Goal: Complete application form

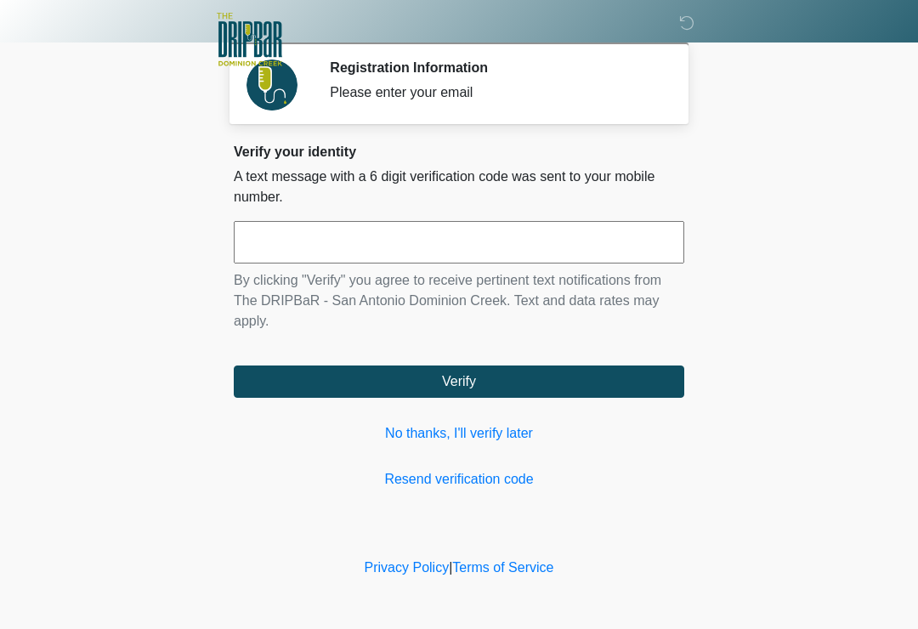
scroll to position [158, 114]
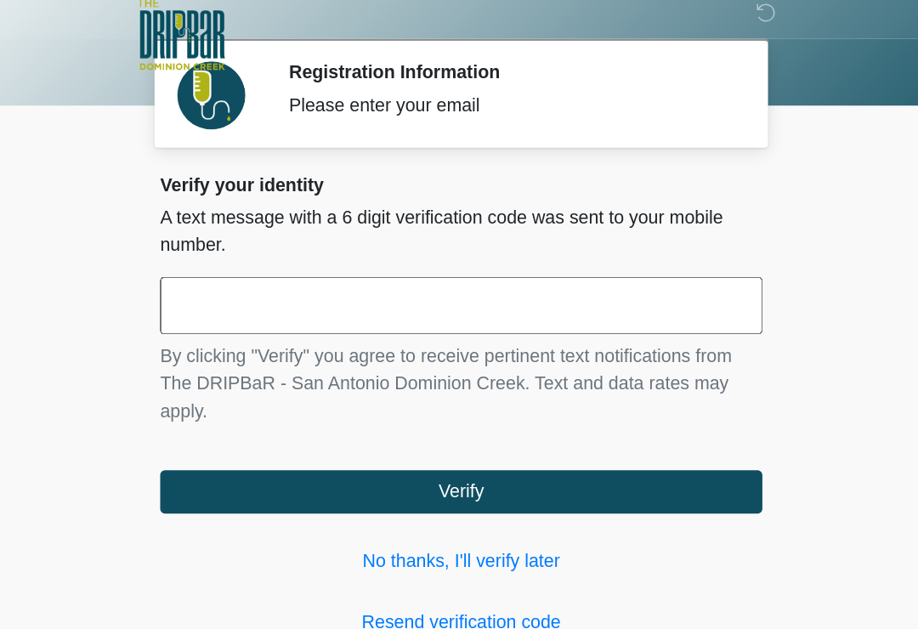
click at [234, 224] on input "text" at bounding box center [459, 242] width 451 height 43
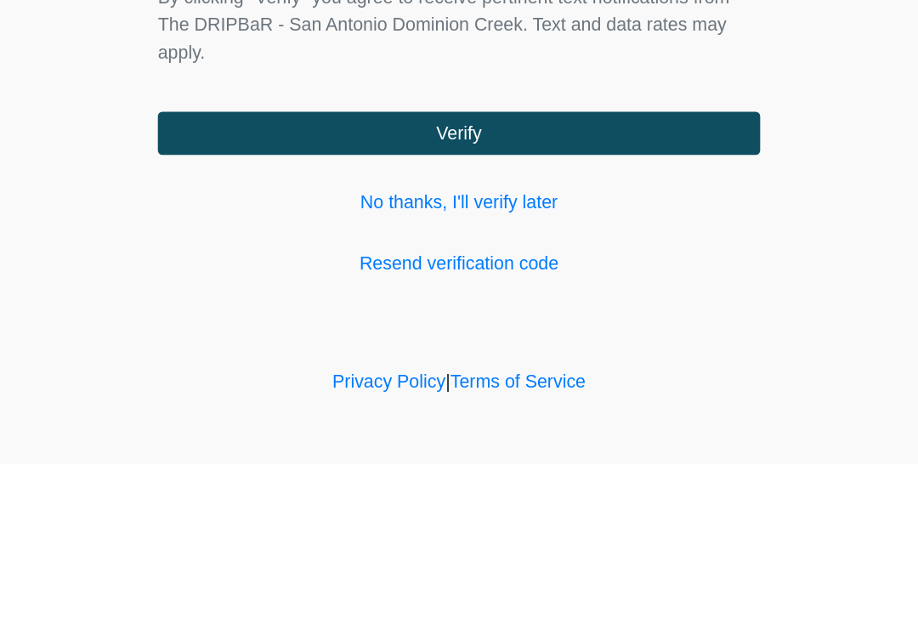
type input "******"
click at [234, 366] on button "Verify" at bounding box center [459, 382] width 451 height 32
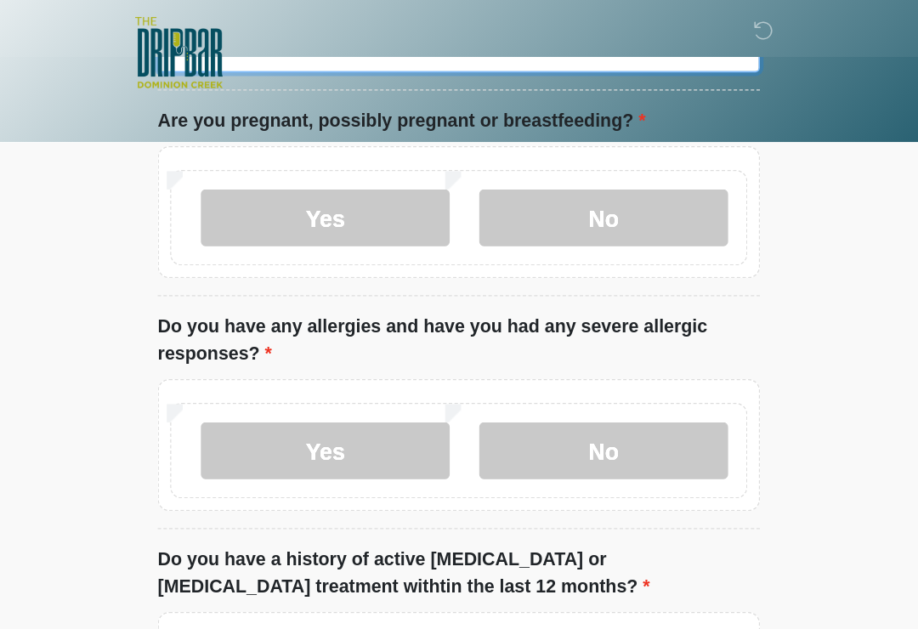
click at [234, 54] on input "What is your primary language?" at bounding box center [459, 38] width 451 height 32
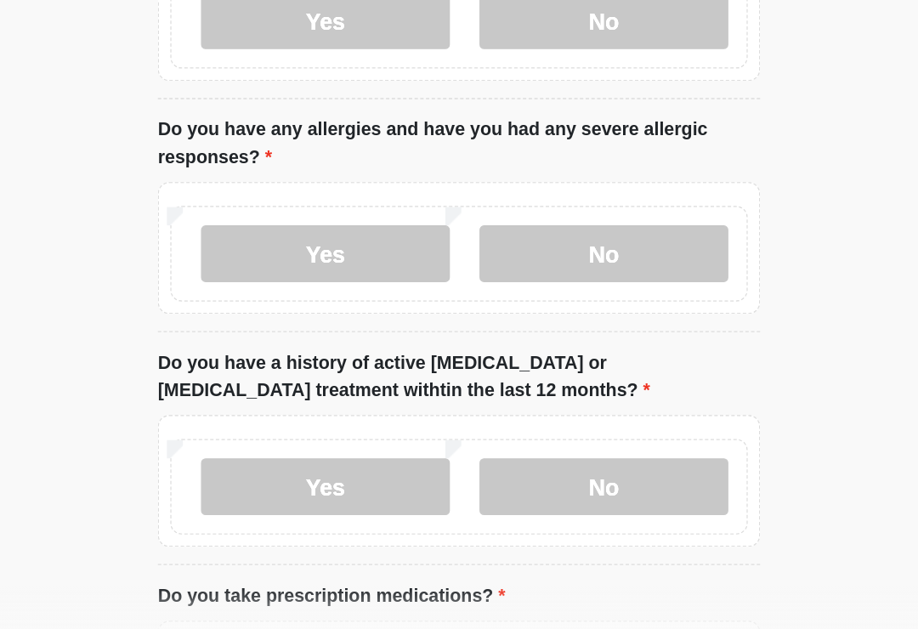
type input "*******"
click at [496, 175] on label "No" at bounding box center [567, 163] width 186 height 43
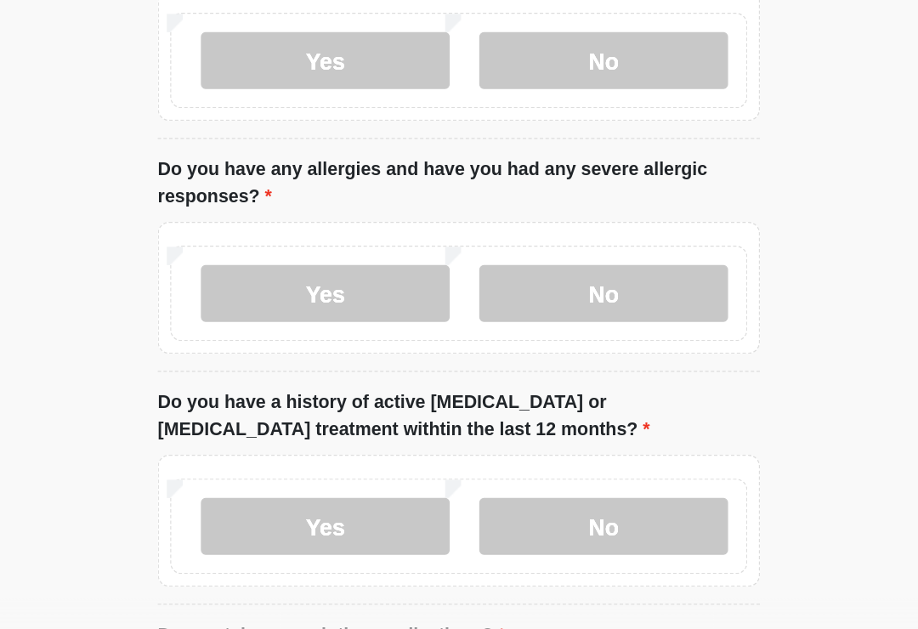
click at [494, 338] on label "No" at bounding box center [567, 359] width 186 height 43
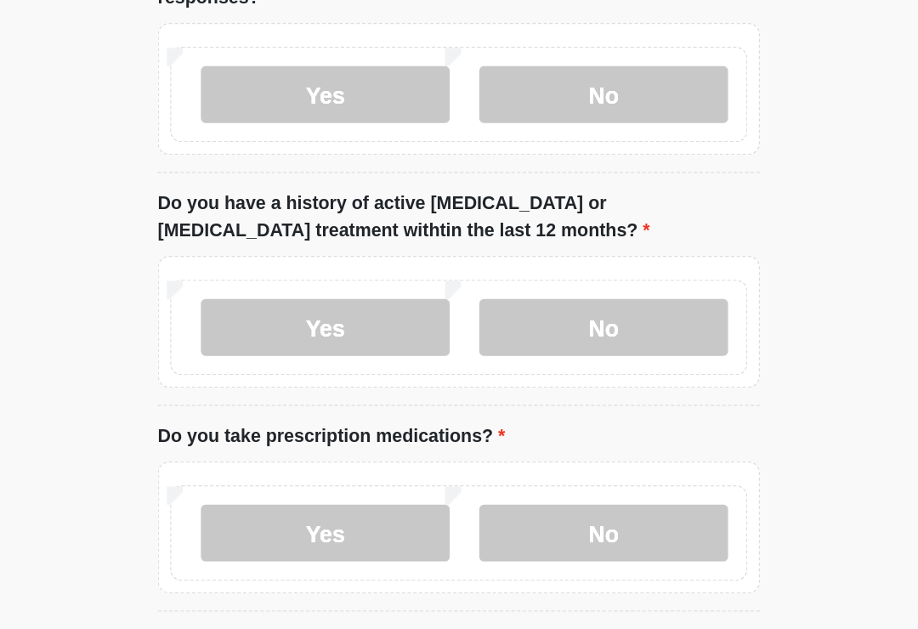
scroll to position [287, 0]
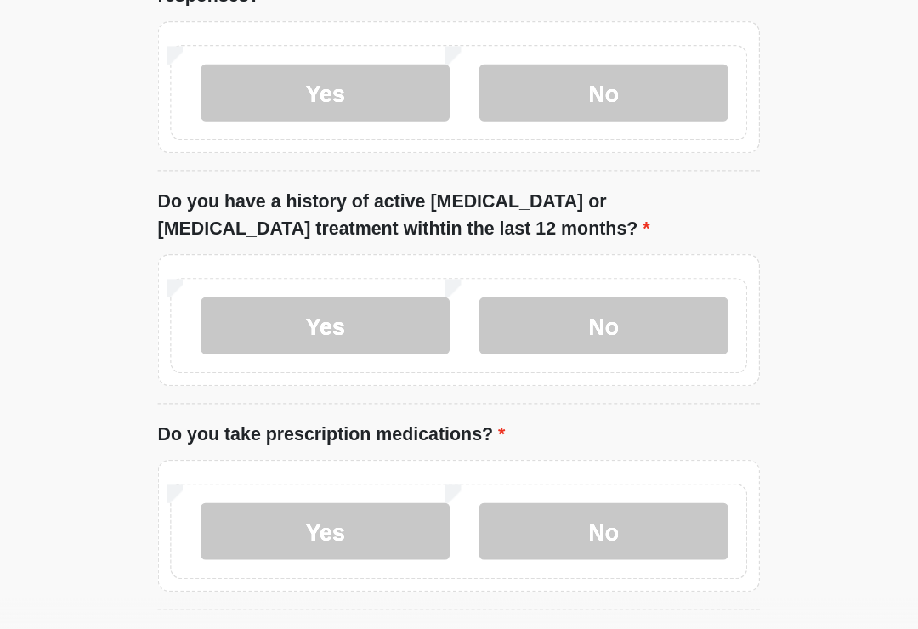
click at [501, 361] on label "No" at bounding box center [567, 382] width 186 height 43
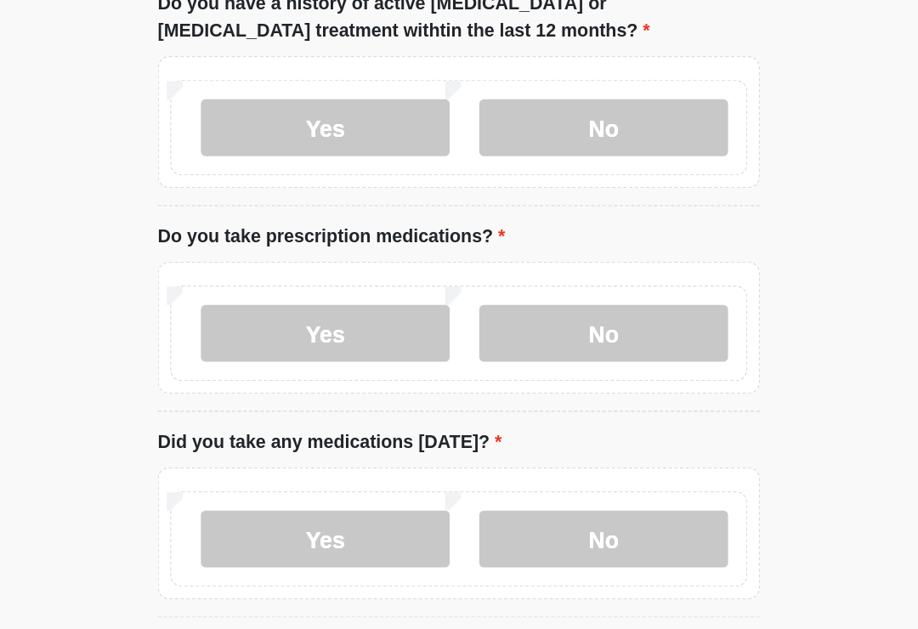
click at [266, 367] on label "Yes" at bounding box center [359, 388] width 186 height 43
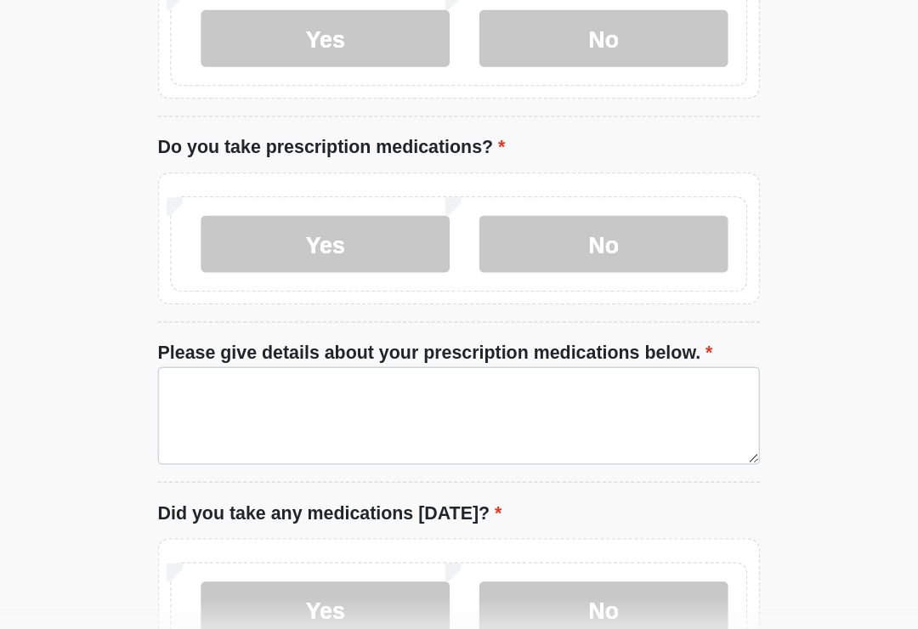
scroll to position [503, 0]
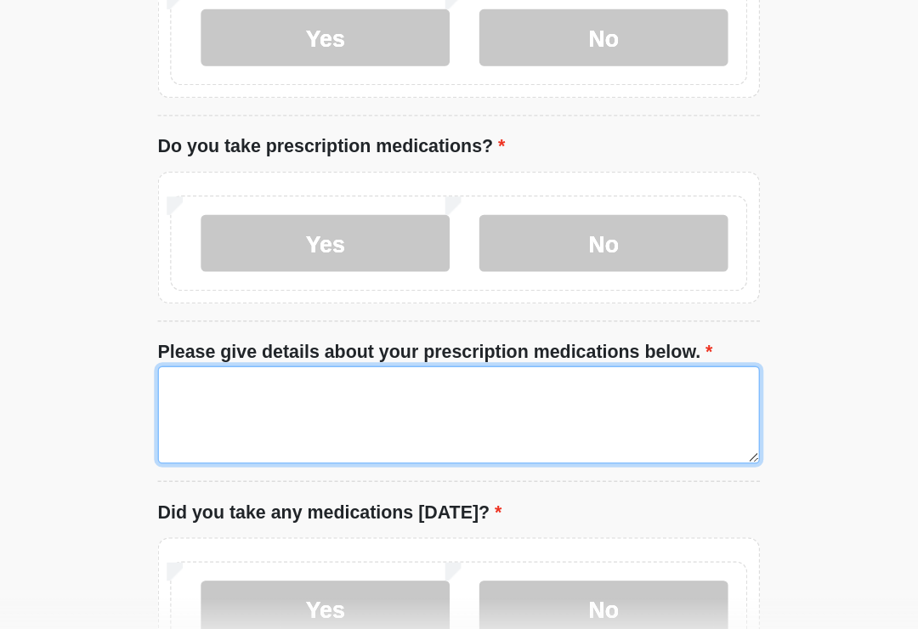
click at [234, 413] on textarea "Please give details about your prescription medications below." at bounding box center [459, 449] width 451 height 73
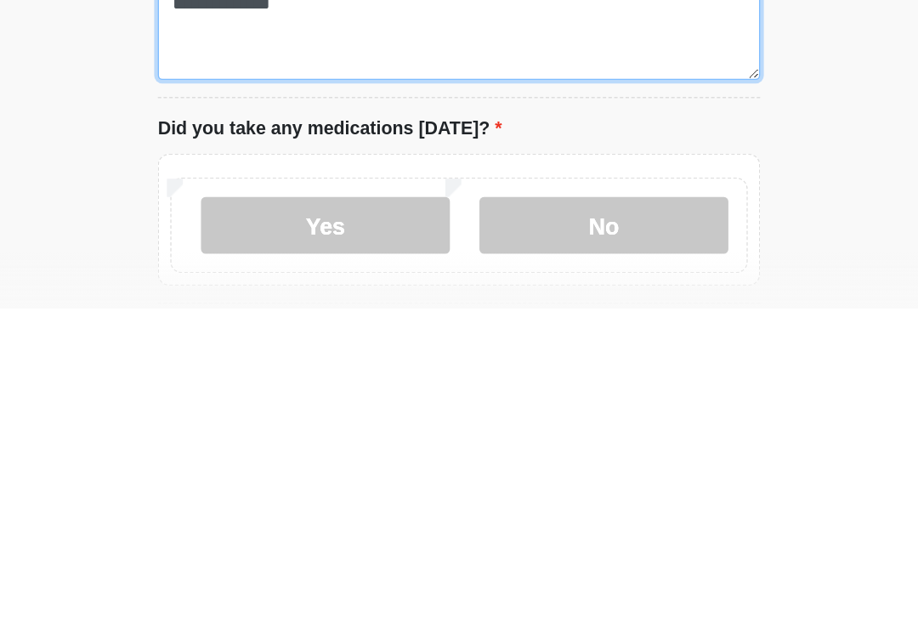
scroll to position [533, 0]
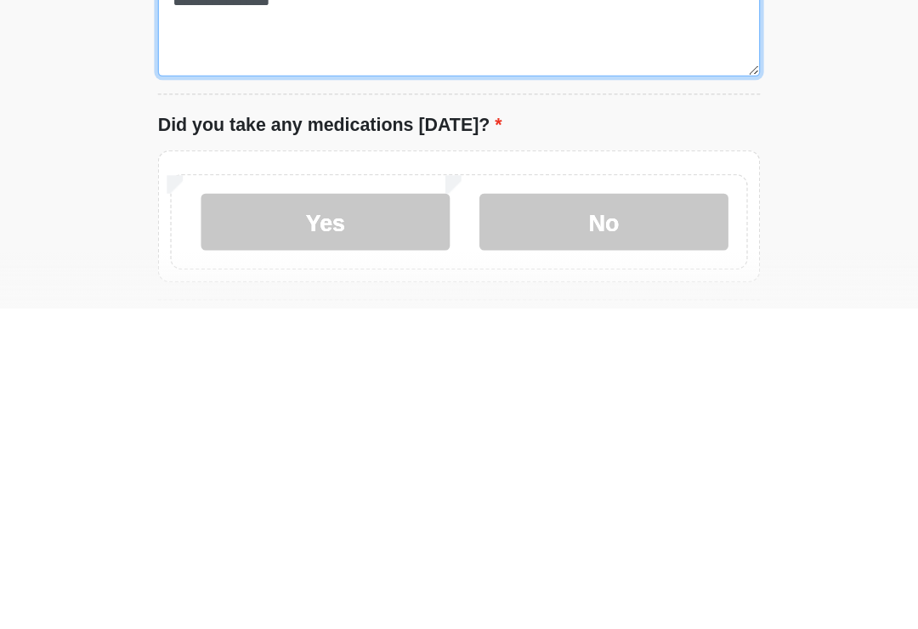
type textarea "**********"
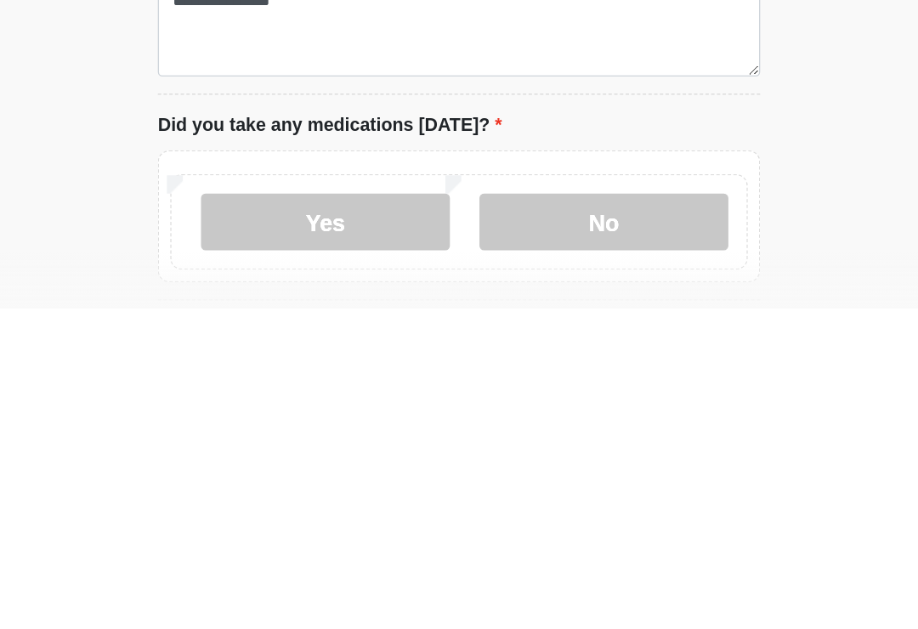
click at [266, 543] on label "Yes" at bounding box center [359, 564] width 186 height 43
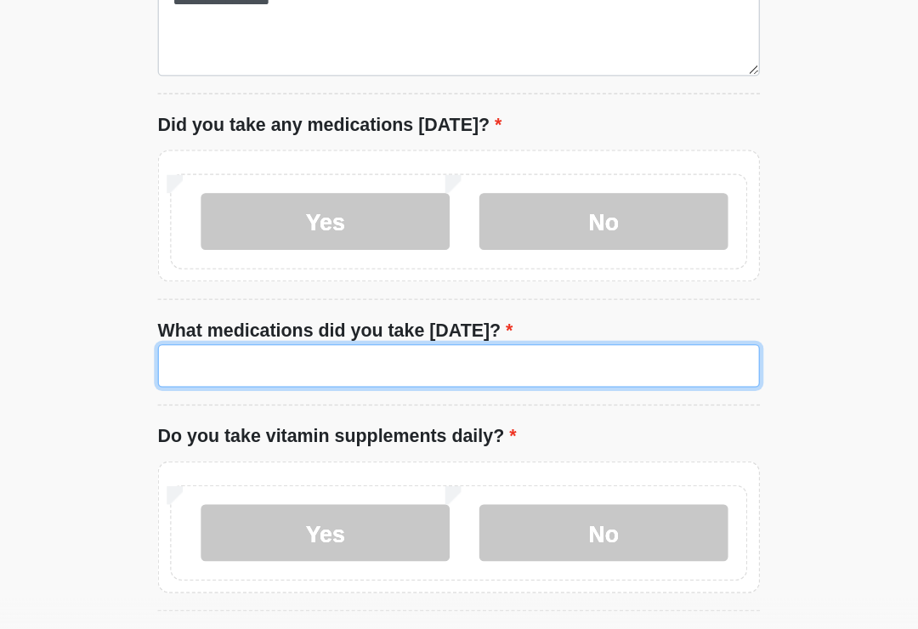
click at [234, 396] on input "What medications did you take [DATE]?" at bounding box center [459, 412] width 451 height 32
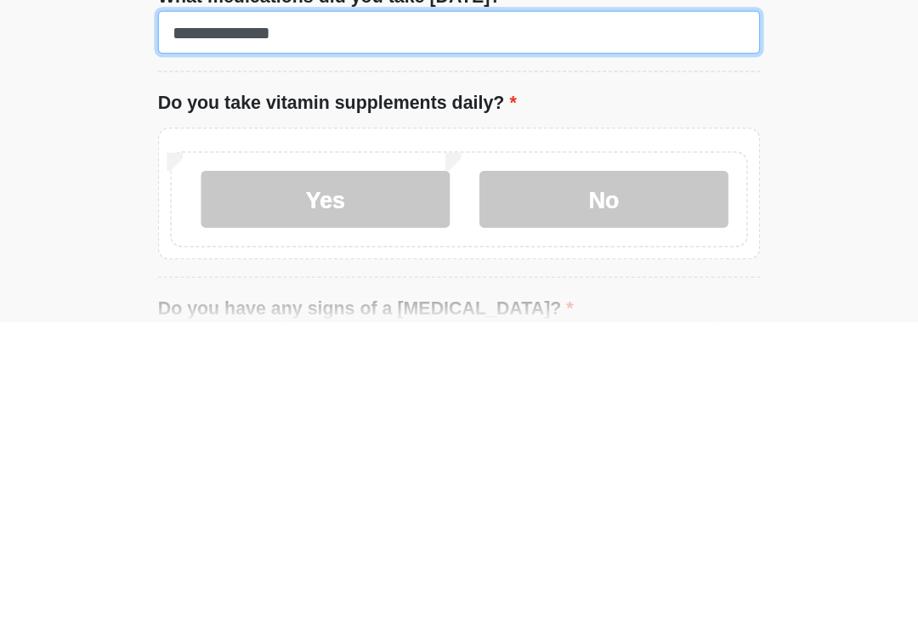
type input "**********"
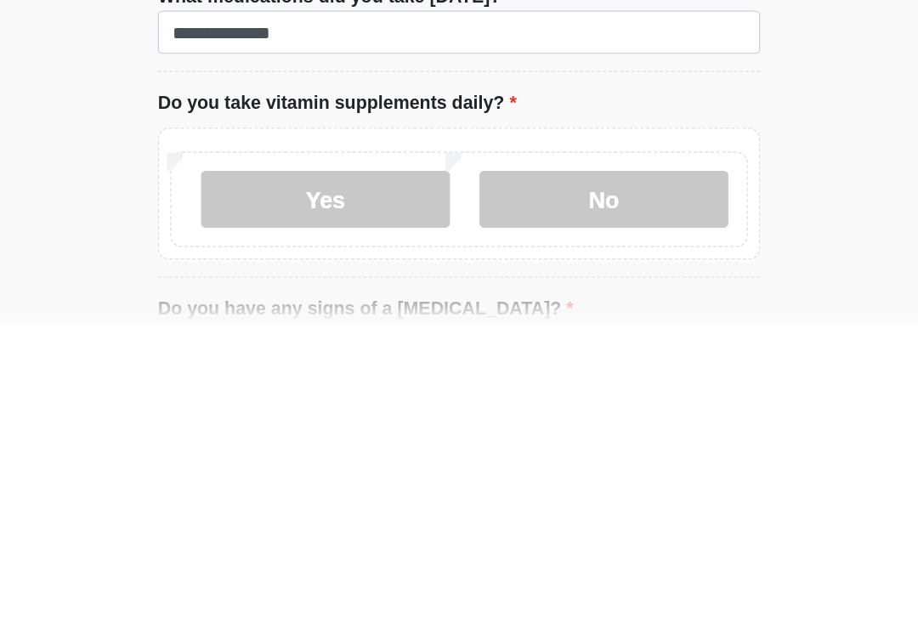
click at [492, 517] on label "No" at bounding box center [567, 538] width 186 height 43
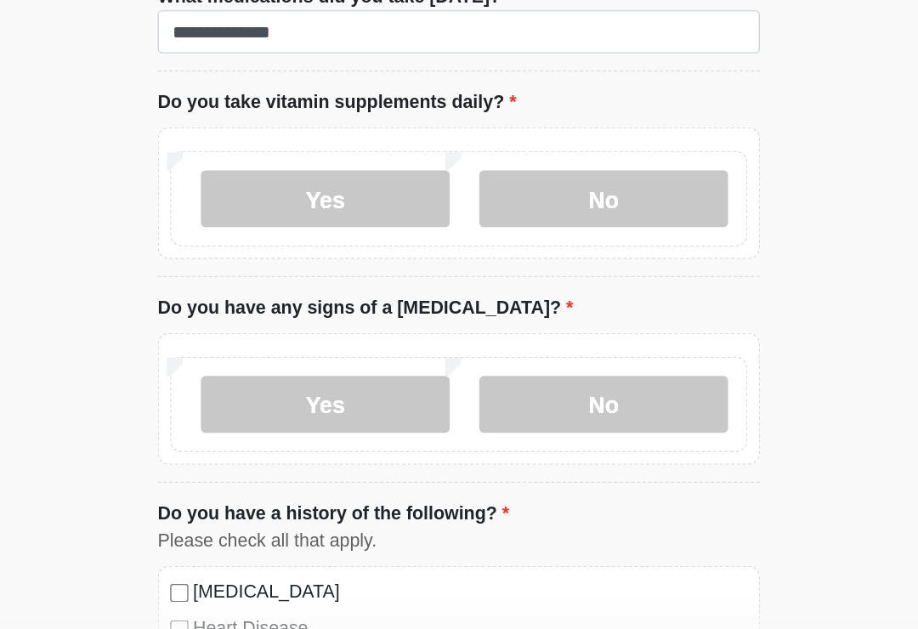
click at [501, 420] on label "No" at bounding box center [567, 441] width 186 height 43
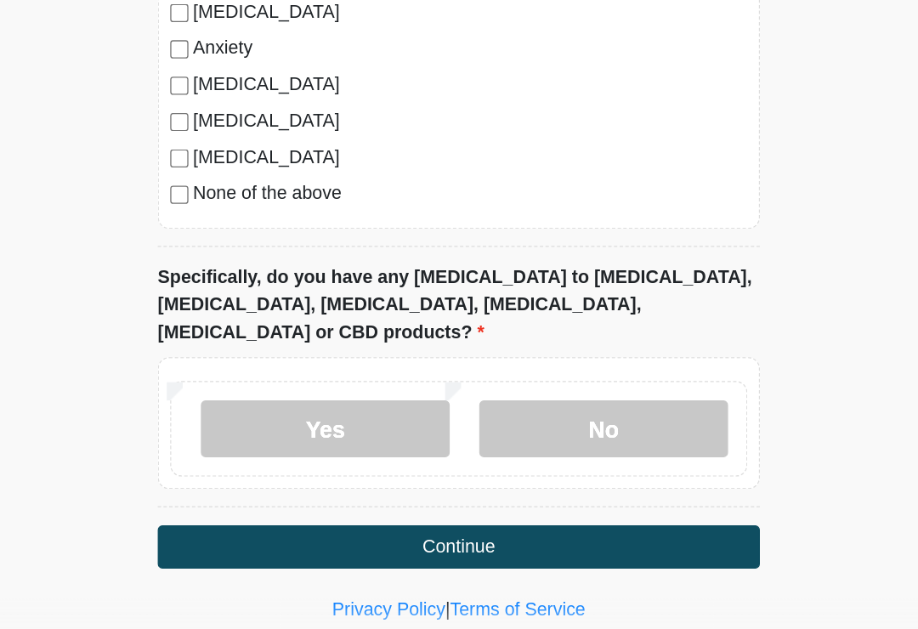
scroll to position [1642, 0]
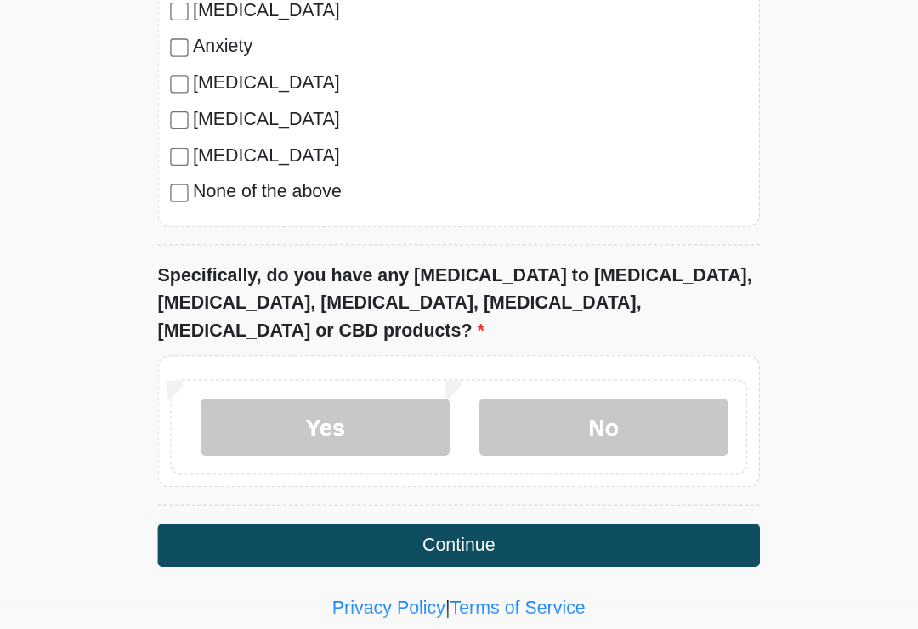
click at [480, 437] on label "No" at bounding box center [567, 458] width 186 height 43
click at [234, 531] on button "Continue" at bounding box center [459, 547] width 451 height 32
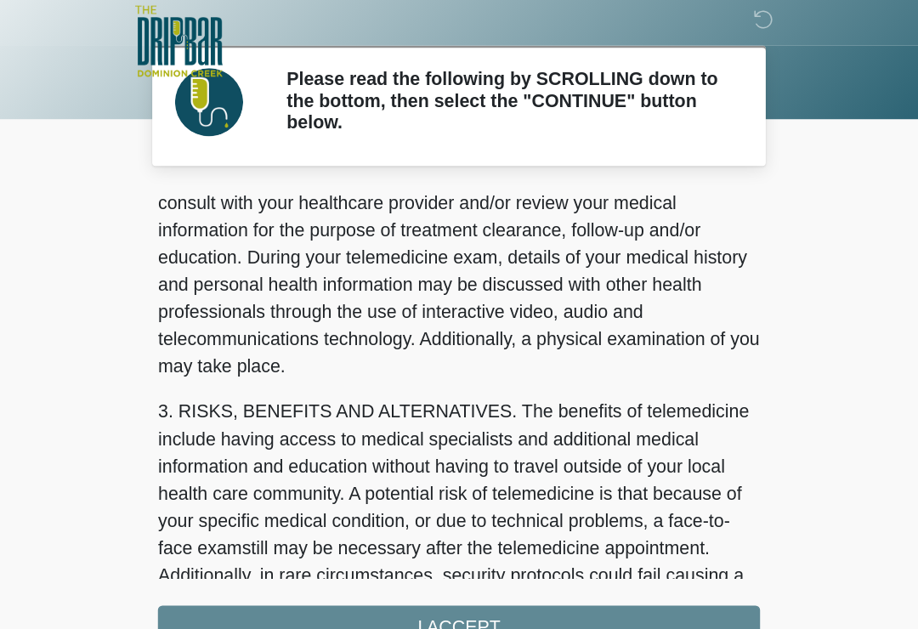
scroll to position [122, 0]
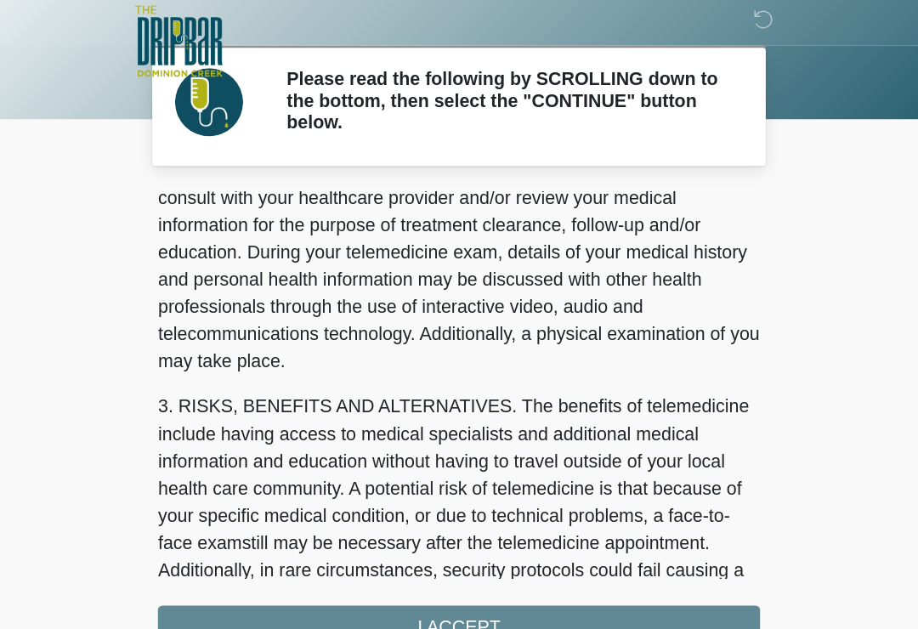
click at [234, 463] on div "1. PURPOSE. The purpose of this form is to obtain your consent for a telemedici…" at bounding box center [459, 323] width 451 height 342
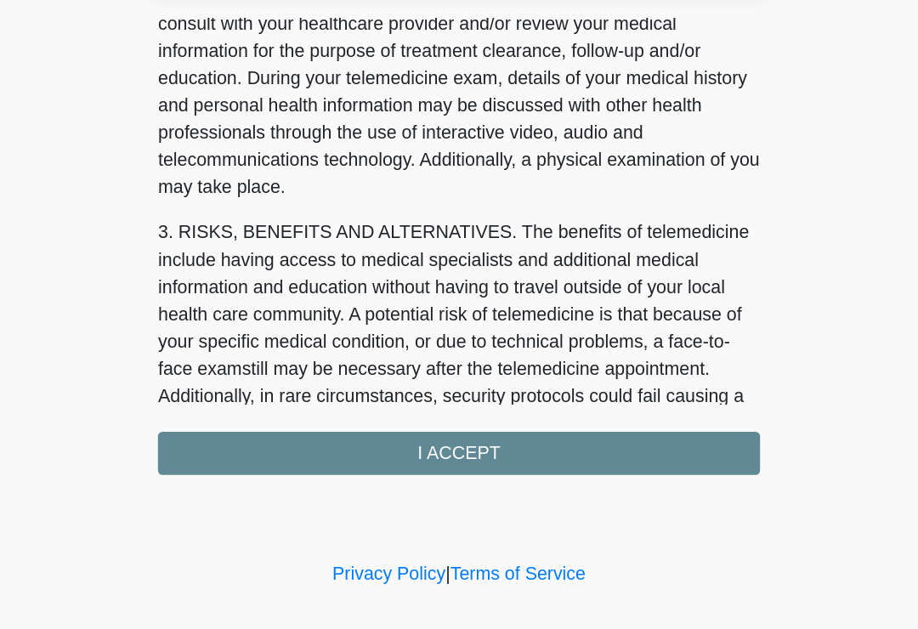
click at [234, 338] on div "1. PURPOSE. The purpose of this form is to obtain your consent for a telemedici…" at bounding box center [459, 323] width 451 height 342
click at [311, 339] on div "1. PURPOSE. The purpose of this form is to obtain your consent for a telemedici…" at bounding box center [459, 323] width 451 height 342
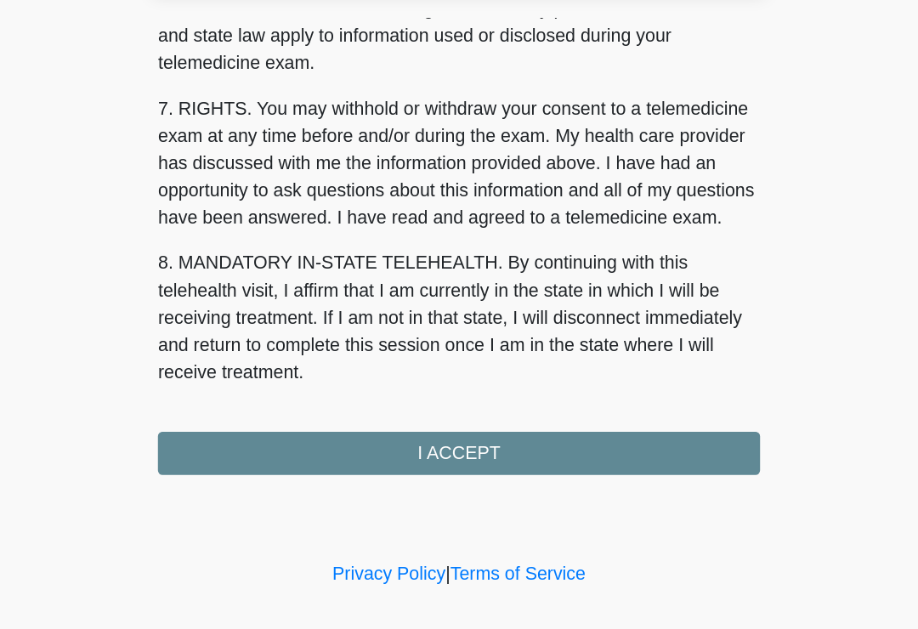
scroll to position [718, 0]
click at [297, 462] on button "I ACCEPT" at bounding box center [459, 478] width 451 height 32
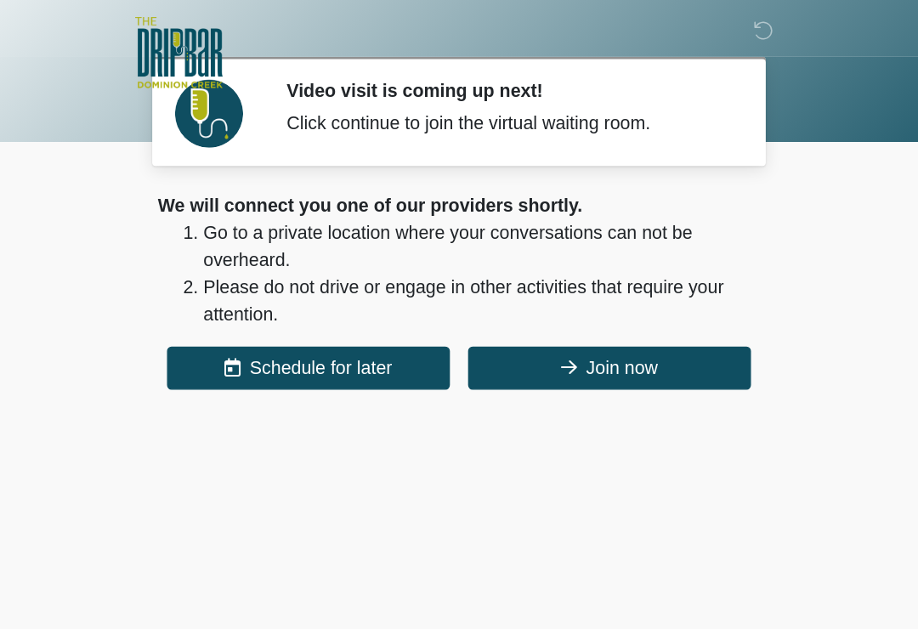
click at [486, 266] on button "Join now" at bounding box center [572, 275] width 212 height 32
